Goal: Navigation & Orientation: Find specific page/section

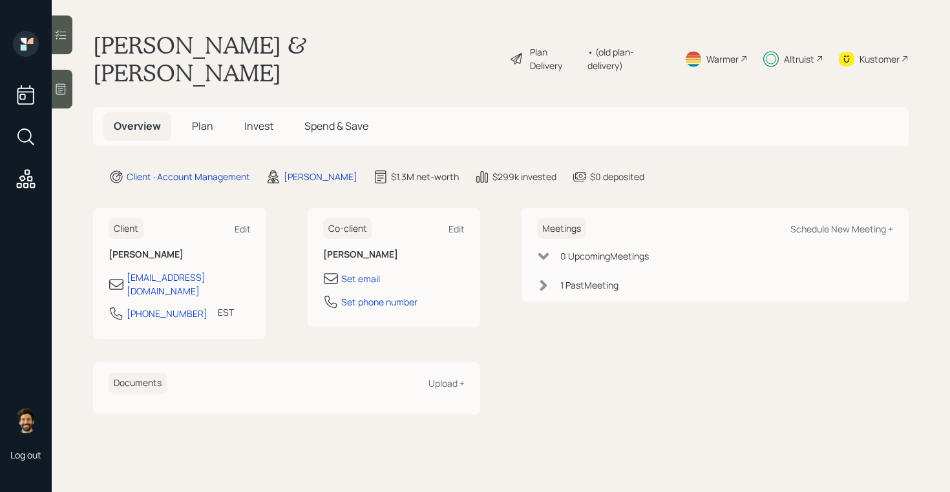
click at [787, 52] on div "Altruist" at bounding box center [799, 59] width 30 height 14
